Goal: Task Accomplishment & Management: Use online tool/utility

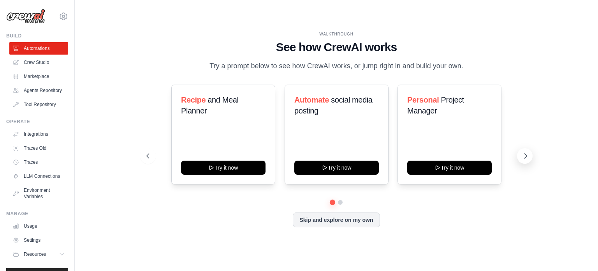
click at [528, 156] on icon at bounding box center [526, 156] width 8 height 8
click at [30, 21] on img at bounding box center [25, 16] width 39 height 15
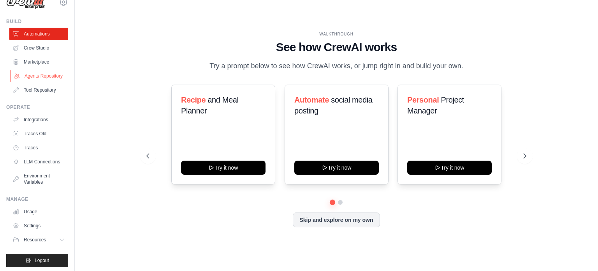
scroll to position [29, 0]
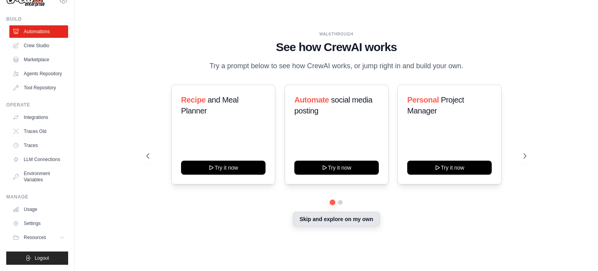
click at [344, 218] on button "Skip and explore on my own" at bounding box center [336, 218] width 87 height 15
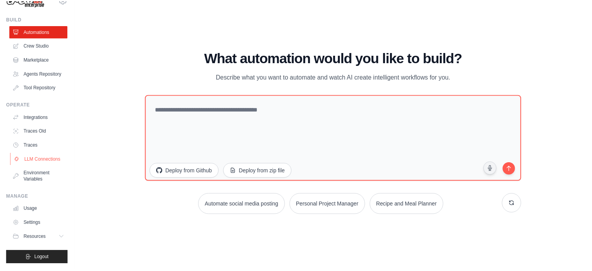
scroll to position [0, 0]
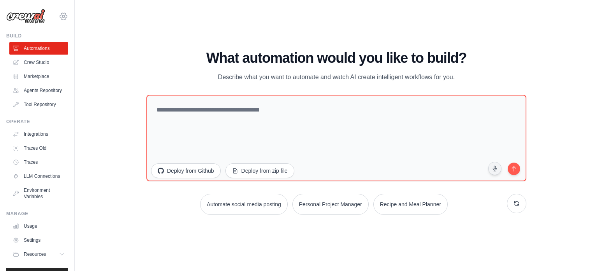
click at [59, 16] on icon at bounding box center [63, 16] width 9 height 9
click at [40, 17] on img at bounding box center [25, 16] width 39 height 15
click at [42, 79] on link "Marketplace" at bounding box center [39, 76] width 59 height 12
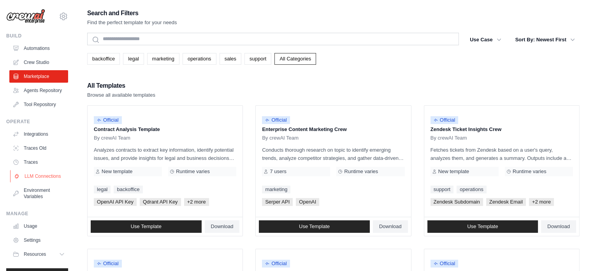
click at [29, 182] on link "LLM Connections" at bounding box center [39, 176] width 59 height 12
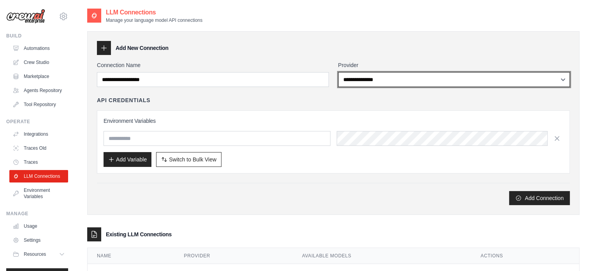
click at [564, 74] on select "**********" at bounding box center [454, 79] width 232 height 15
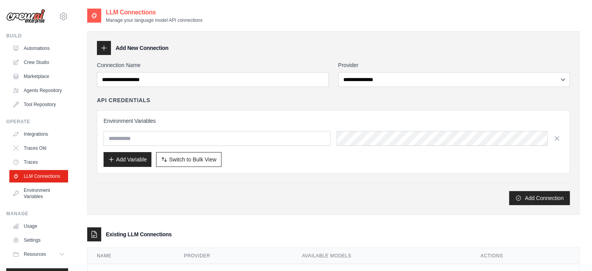
click at [262, 199] on div "Add Connection" at bounding box center [333, 198] width 473 height 14
click at [37, 140] on link "Integrations" at bounding box center [39, 134] width 59 height 12
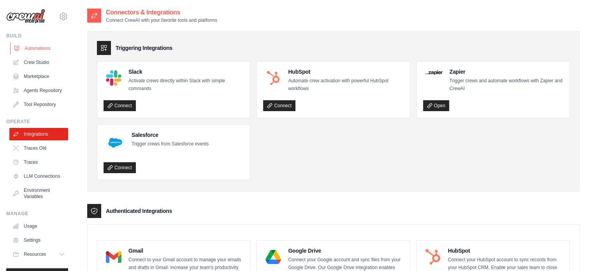
click at [23, 49] on link "Automations" at bounding box center [39, 48] width 59 height 12
